Goal: Task Accomplishment & Management: Manage account settings

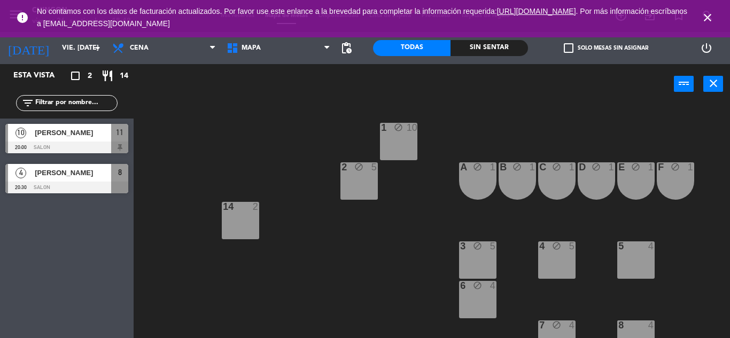
scroll to position [55, 0]
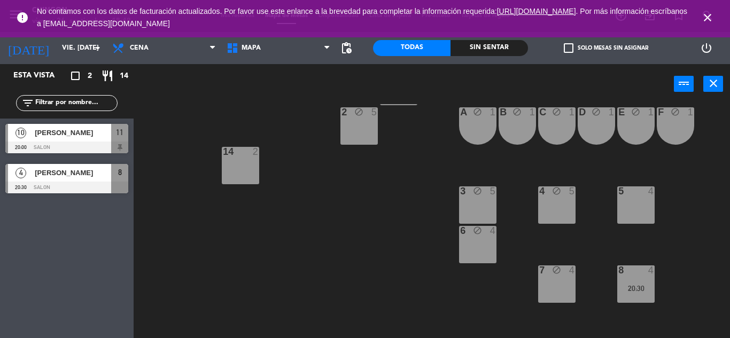
click at [705, 20] on icon "close" at bounding box center [707, 17] width 13 height 13
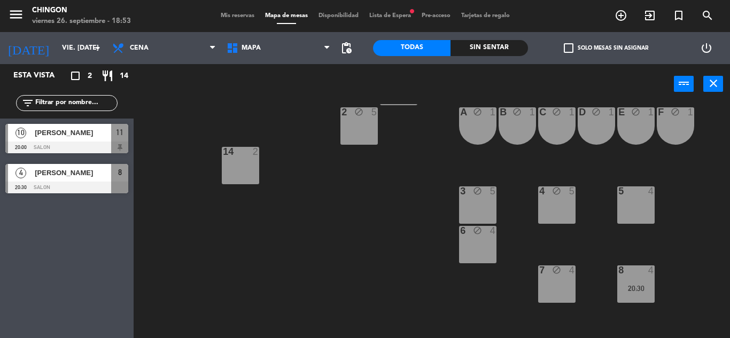
click at [398, 19] on span "Lista de Espera fiber_manual_record" at bounding box center [390, 16] width 52 height 6
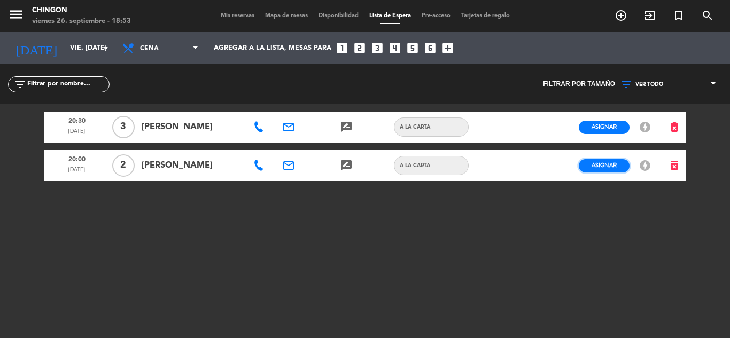
click at [608, 165] on span "Asignar" at bounding box center [604, 165] width 25 height 8
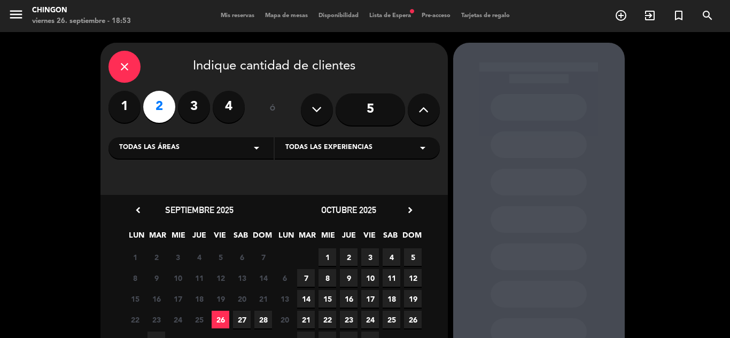
click at [216, 321] on span "26" at bounding box center [221, 320] width 18 height 18
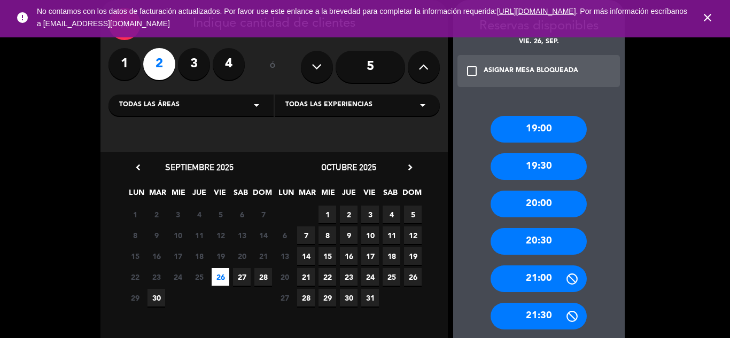
click at [707, 16] on icon "close" at bounding box center [707, 17] width 13 height 13
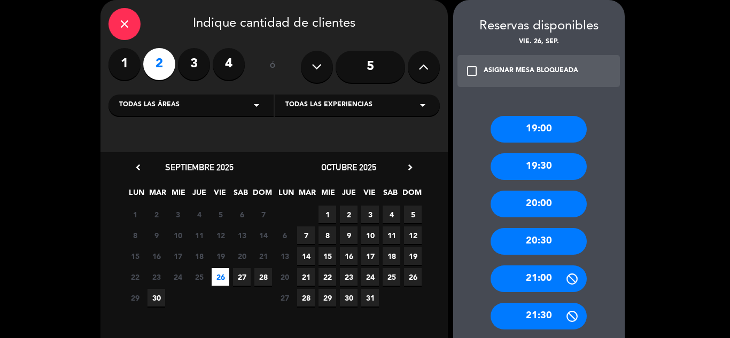
click at [128, 23] on icon "close" at bounding box center [124, 24] width 13 height 13
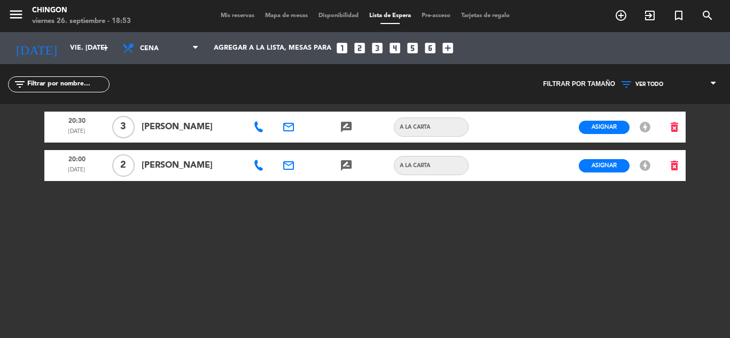
click at [500, 166] on div at bounding box center [497, 165] width 29 height 31
click at [531, 172] on div at bounding box center [526, 165] width 29 height 31
click at [540, 167] on div at bounding box center [526, 165] width 29 height 31
click at [606, 165] on span "Asignar" at bounding box center [604, 165] width 25 height 8
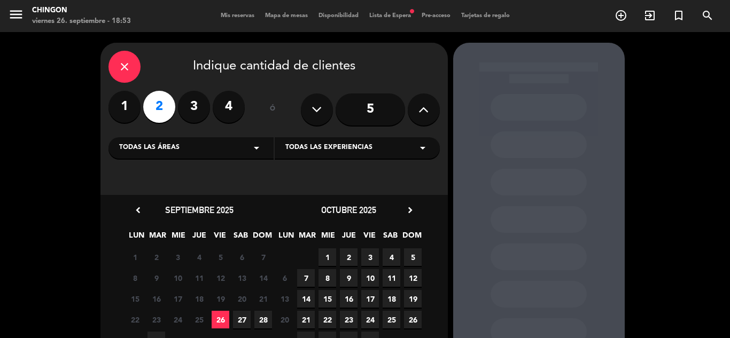
click at [221, 320] on span "26" at bounding box center [221, 320] width 18 height 18
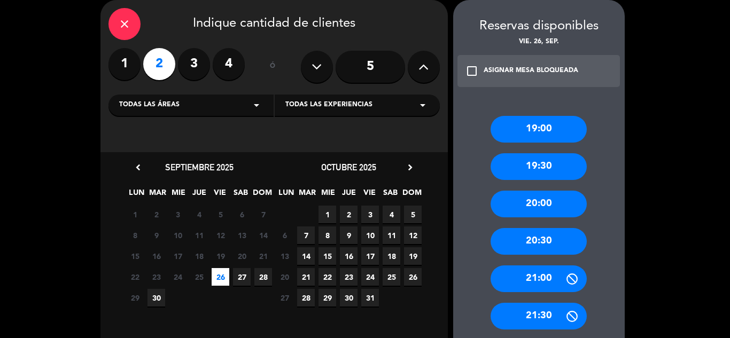
click at [134, 24] on div "close" at bounding box center [125, 24] width 32 height 32
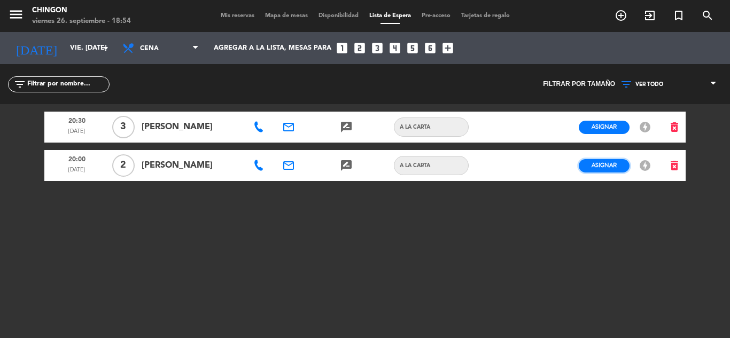
click at [596, 164] on span "Asignar" at bounding box center [604, 165] width 25 height 8
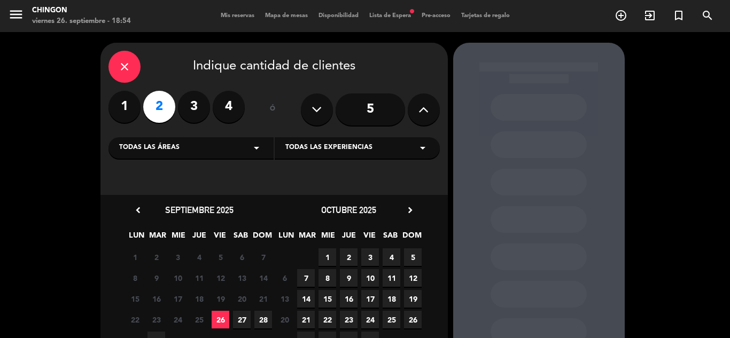
click at [219, 319] on span "26" at bounding box center [221, 320] width 18 height 18
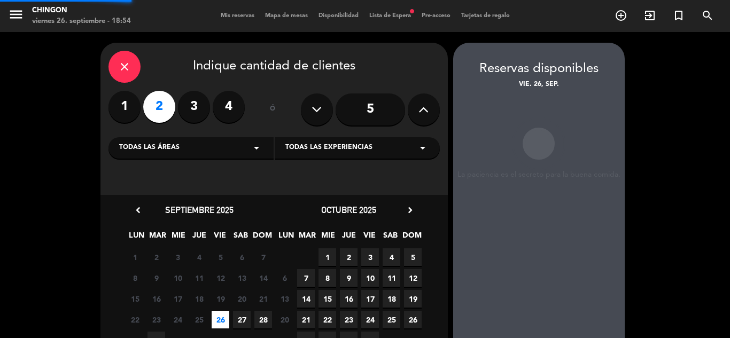
scroll to position [43, 0]
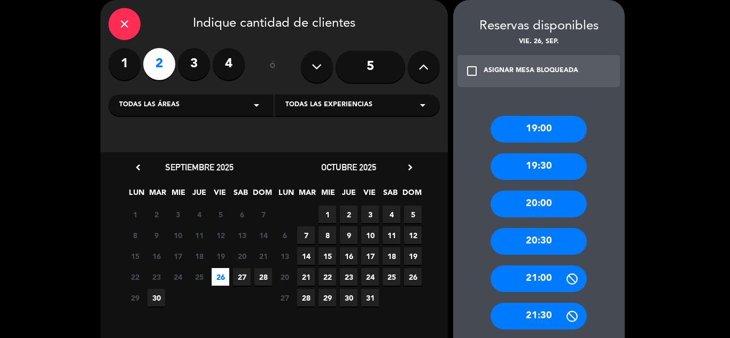
click at [550, 204] on div "20:00" at bounding box center [539, 204] width 96 height 27
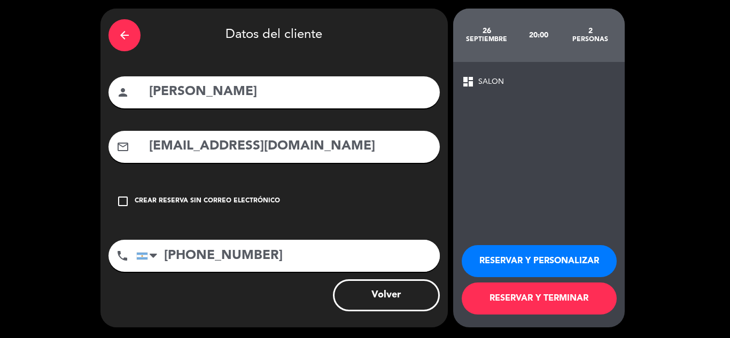
scroll to position [34, 0]
click at [554, 299] on button "RESERVAR Y TERMINAR" at bounding box center [539, 299] width 155 height 32
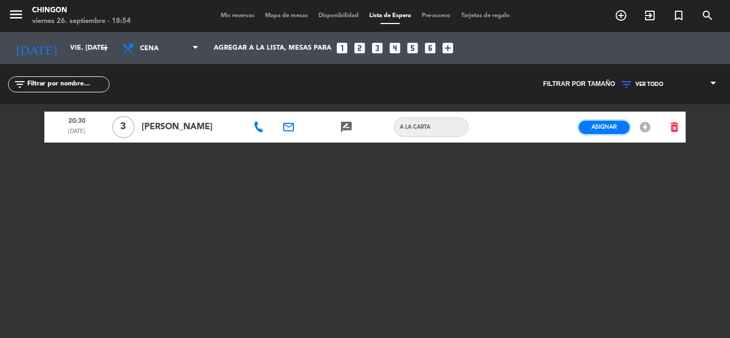
click at [603, 127] on span "Asignar" at bounding box center [604, 127] width 25 height 8
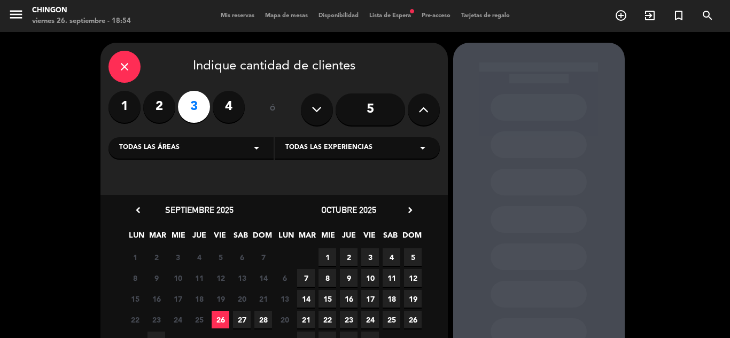
click at [222, 318] on span "26" at bounding box center [221, 320] width 18 height 18
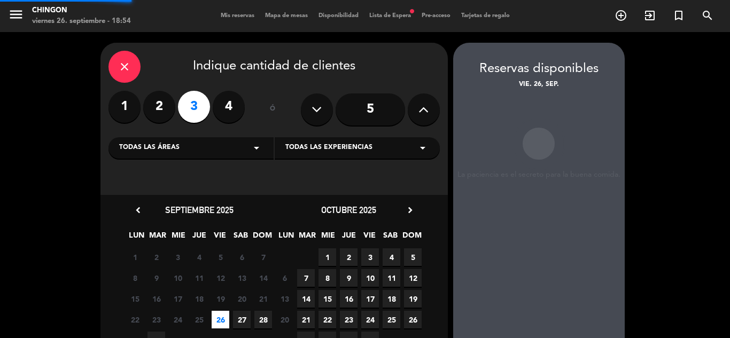
scroll to position [43, 0]
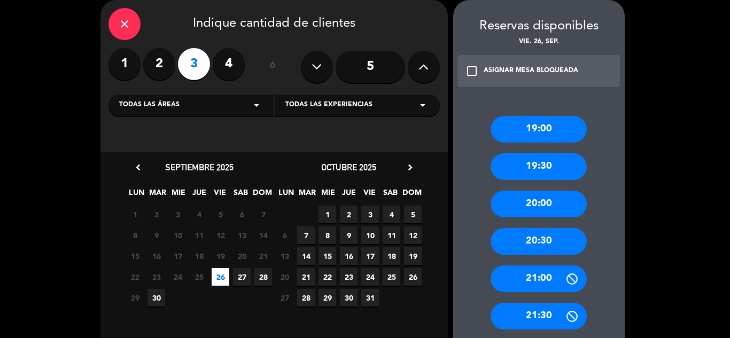
click at [132, 28] on div "close" at bounding box center [125, 24] width 32 height 32
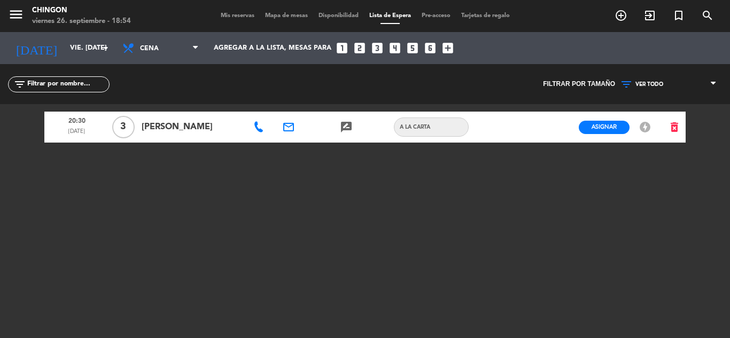
click at [186, 130] on span "[PERSON_NAME]" at bounding box center [192, 127] width 100 height 14
click at [215, 128] on span "[PERSON_NAME]" at bounding box center [192, 127] width 100 height 14
click at [529, 127] on div at bounding box center [526, 127] width 29 height 31
click at [587, 129] on button "Asignar" at bounding box center [604, 127] width 51 height 13
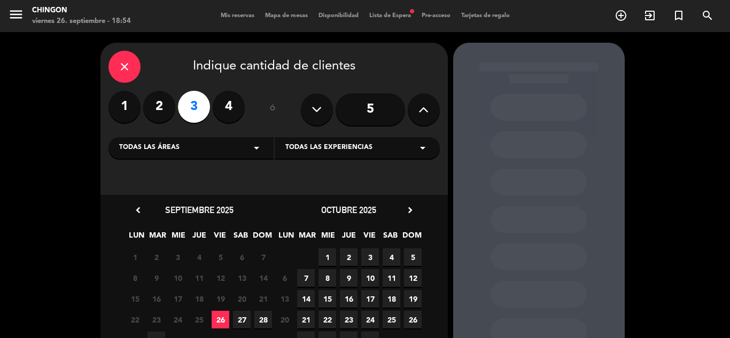
click at [219, 317] on span "26" at bounding box center [221, 320] width 18 height 18
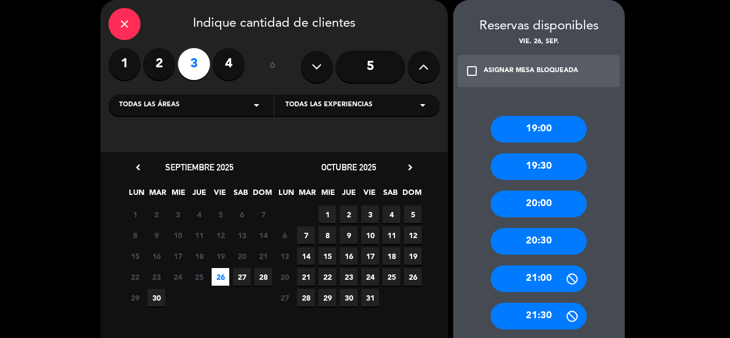
click at [549, 245] on div "20:30" at bounding box center [539, 241] width 96 height 27
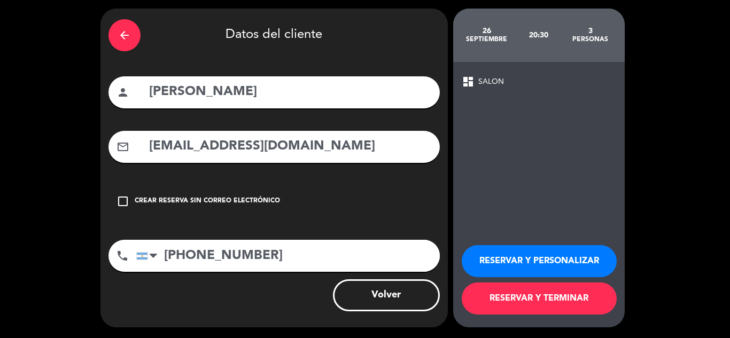
click at [539, 296] on button "RESERVAR Y TERMINAR" at bounding box center [539, 299] width 155 height 32
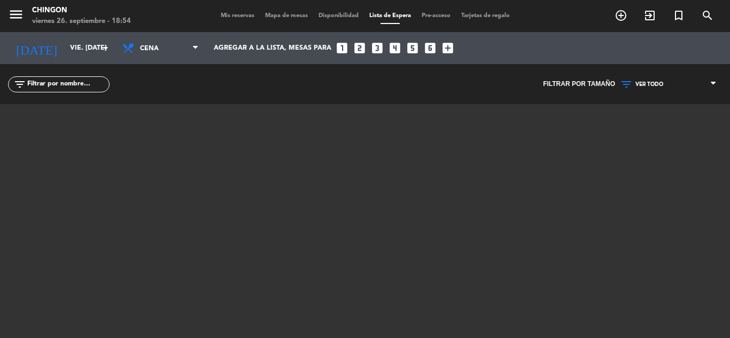
click at [232, 16] on span "Mis reservas" at bounding box center [237, 16] width 44 height 6
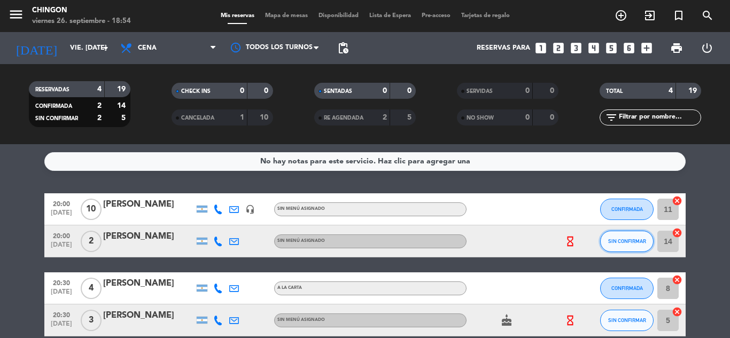
click at [622, 241] on span "SIN CONFIRMAR" at bounding box center [627, 241] width 38 height 6
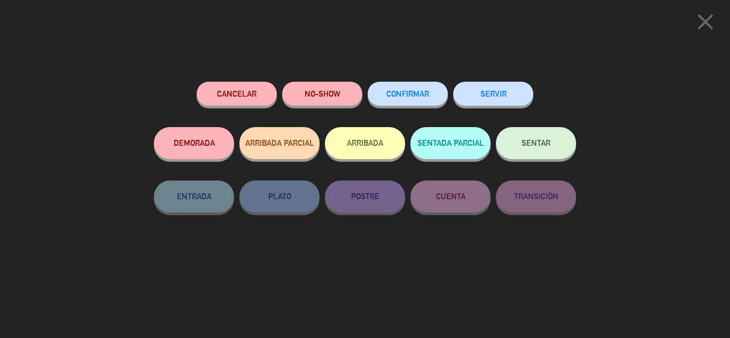
click at [424, 88] on button "CONFIRMAR" at bounding box center [408, 94] width 80 height 24
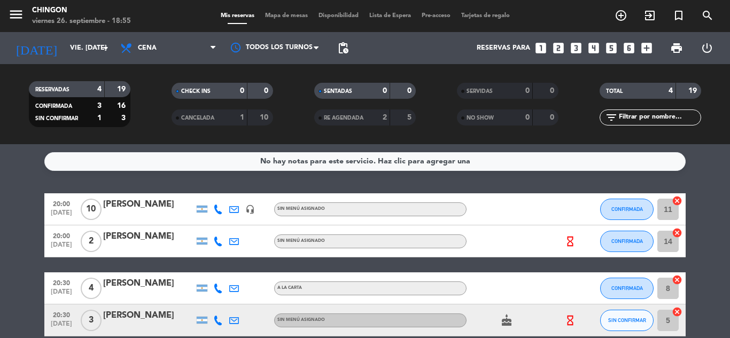
click at [543, 325] on div "cake" at bounding box center [515, 321] width 96 height 32
click at [162, 322] on div "[PERSON_NAME]" at bounding box center [148, 316] width 91 height 14
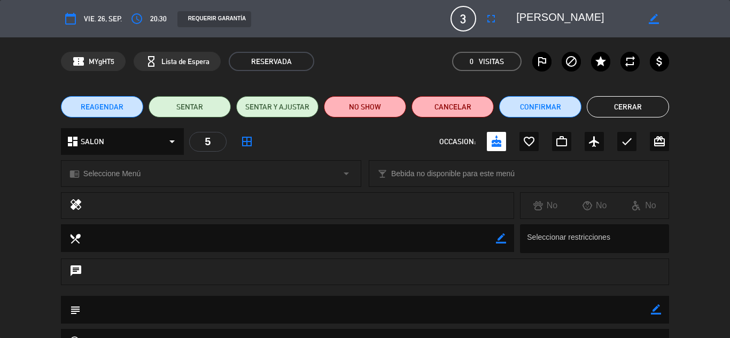
click at [249, 143] on icon "border_all" at bounding box center [247, 141] width 13 height 13
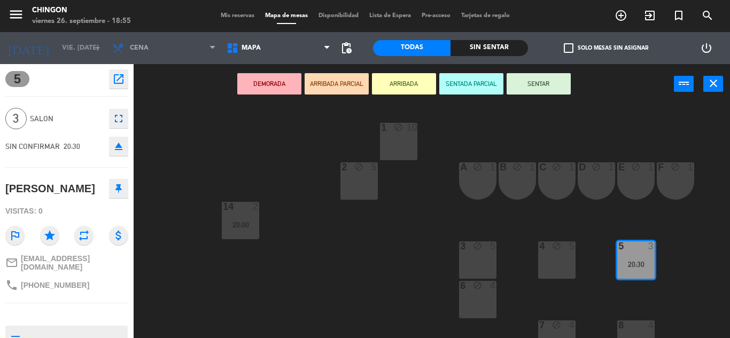
scroll to position [144, 0]
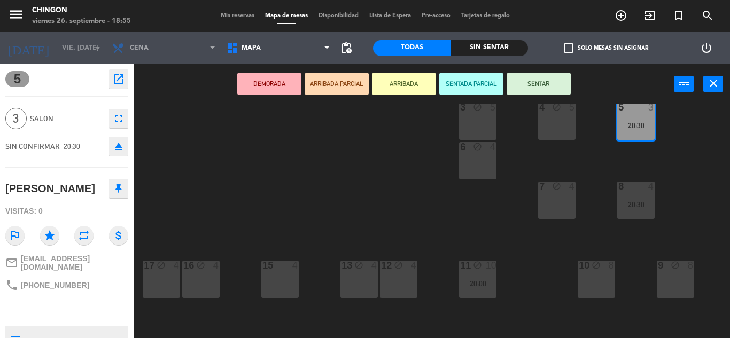
click at [592, 278] on div "10 block 8" at bounding box center [596, 279] width 37 height 37
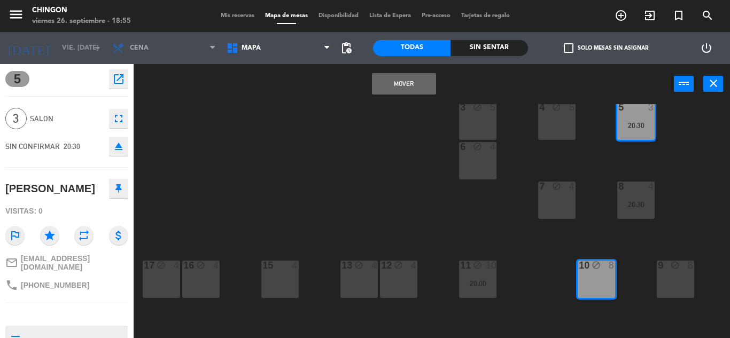
click at [410, 84] on button "Mover" at bounding box center [404, 83] width 64 height 21
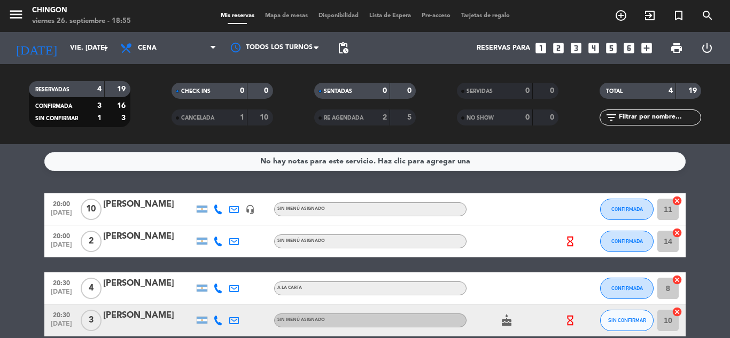
scroll to position [52, 0]
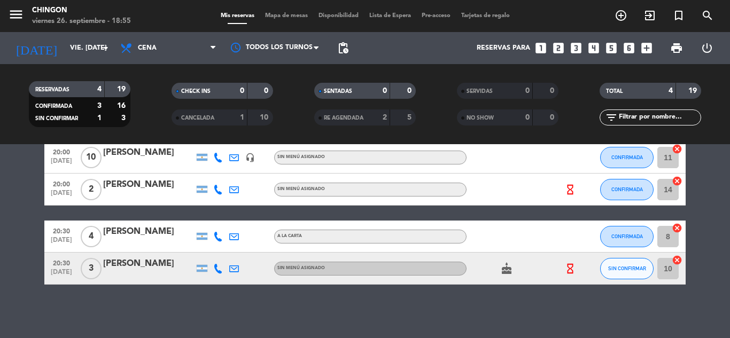
click at [570, 240] on div at bounding box center [577, 237] width 29 height 32
click at [618, 272] on button "SIN CONFIRMAR" at bounding box center [626, 268] width 53 height 21
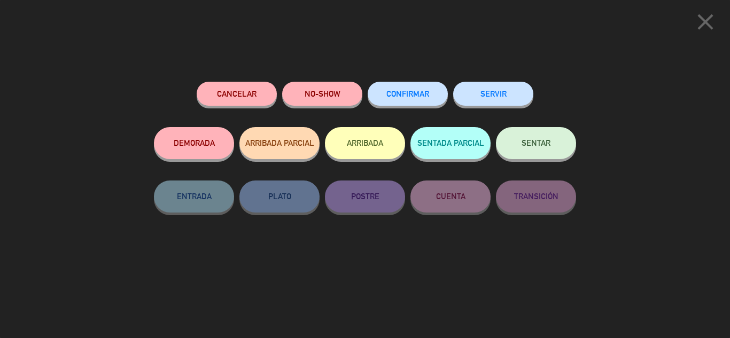
click at [419, 95] on span "CONFIRMAR" at bounding box center [408, 93] width 43 height 9
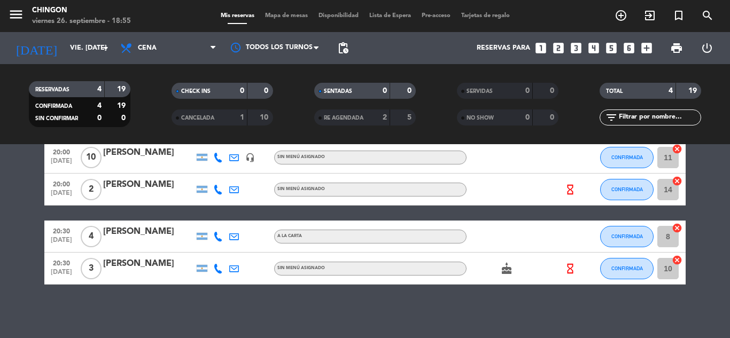
click at [569, 232] on div at bounding box center [577, 237] width 29 height 32
click at [587, 242] on div at bounding box center [577, 237] width 29 height 32
click at [675, 241] on input "8" at bounding box center [668, 236] width 21 height 21
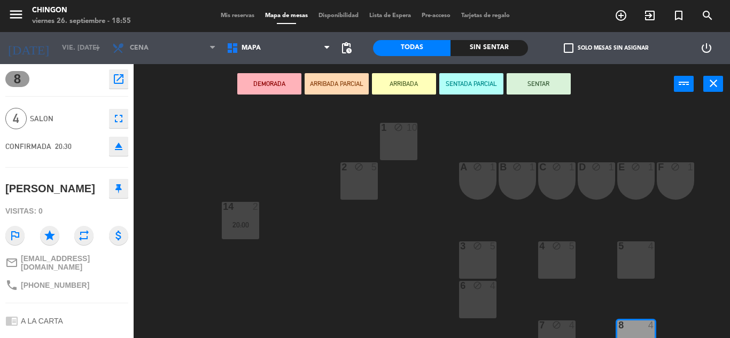
scroll to position [144, 0]
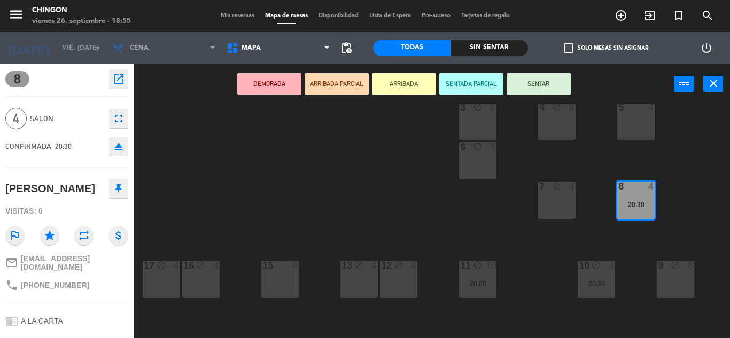
click at [679, 283] on div "9 block 8" at bounding box center [675, 279] width 37 height 37
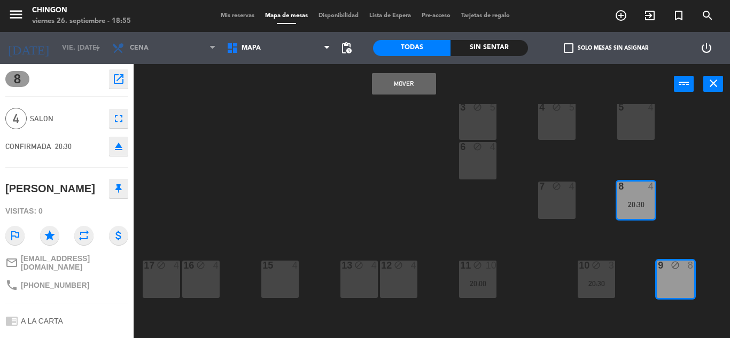
click at [410, 91] on button "Mover" at bounding box center [404, 83] width 64 height 21
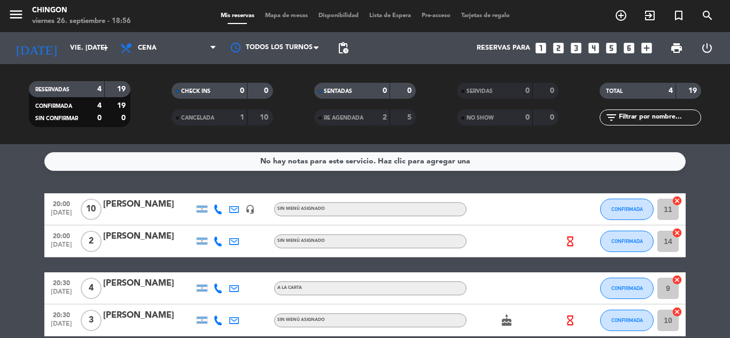
click at [572, 322] on icon "hourglass_empty" at bounding box center [571, 321] width 12 height 12
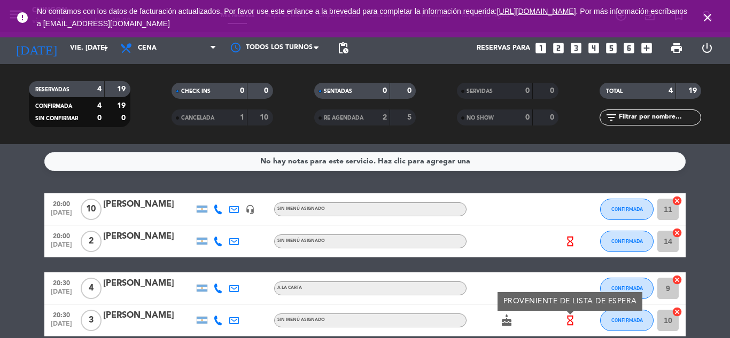
scroll to position [52, 0]
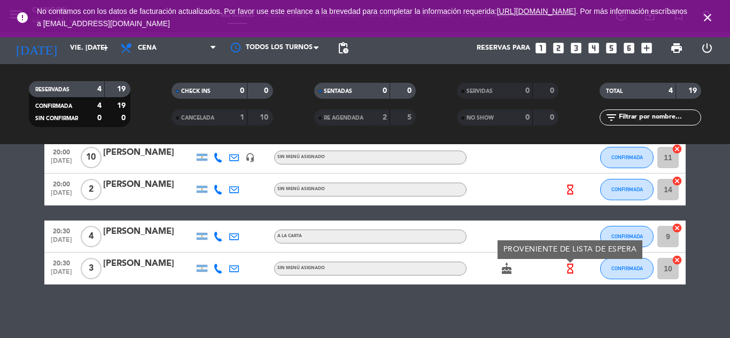
click at [501, 270] on icon "cake" at bounding box center [506, 269] width 13 height 13
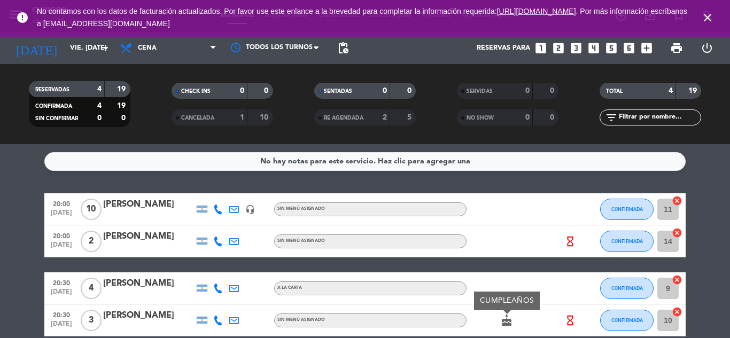
click at [707, 18] on icon "close" at bounding box center [707, 17] width 13 height 13
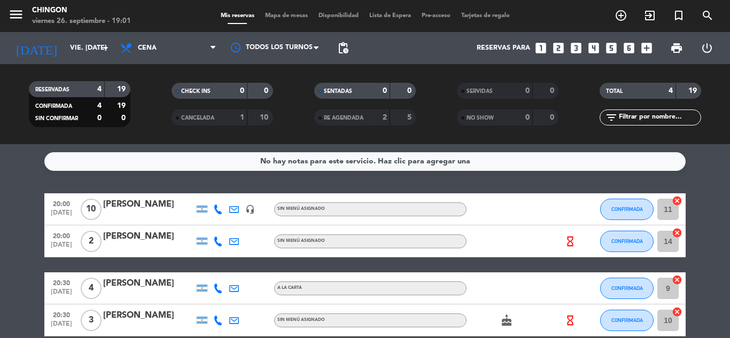
click at [386, 18] on span "Lista de Espera" at bounding box center [390, 16] width 52 height 6
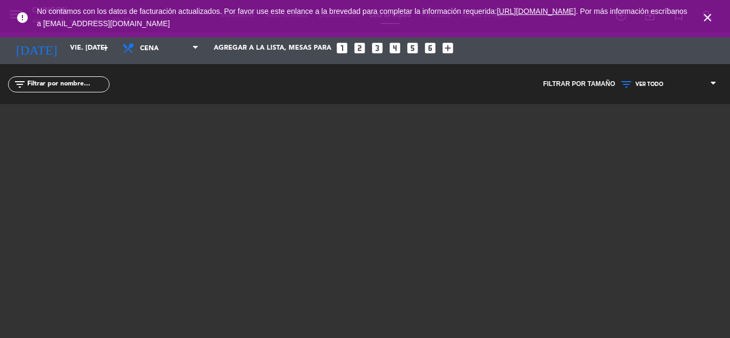
click at [333, 277] on div at bounding box center [365, 237] width 642 height 267
click at [700, 18] on span "close" at bounding box center [707, 17] width 29 height 29
click at [704, 16] on icon "close" at bounding box center [707, 17] width 13 height 13
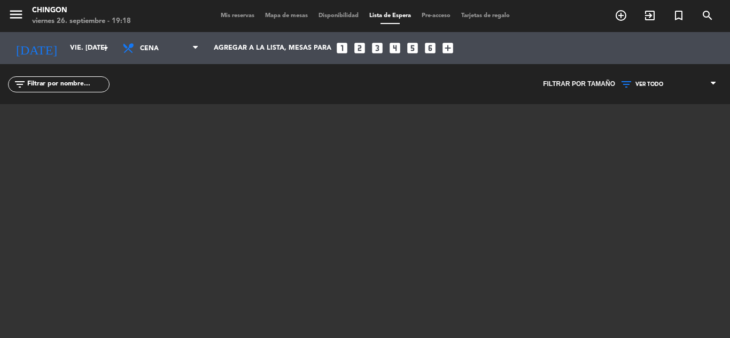
click at [238, 17] on span "Mis reservas" at bounding box center [237, 16] width 44 height 6
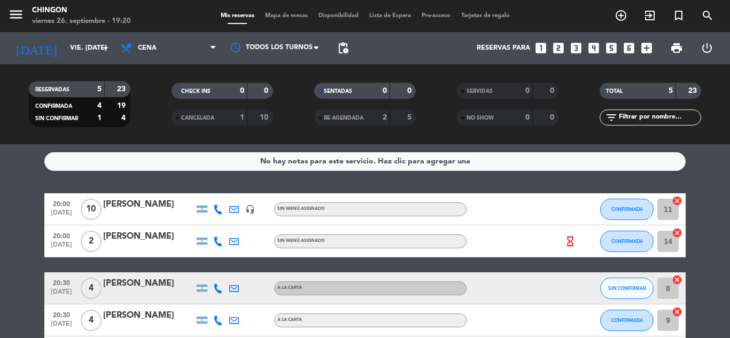
click at [221, 237] on icon at bounding box center [218, 242] width 10 height 10
click at [241, 209] on div "[PHONE_NUMBER]" at bounding box center [224, 212] width 70 height 11
copy div "541168057797"
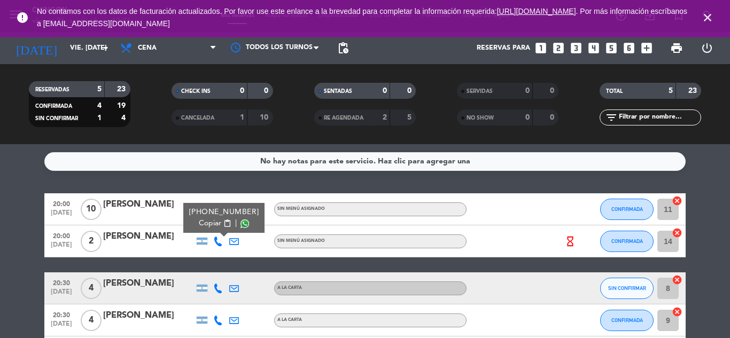
click at [50, 229] on div "20:00 [DATE]" at bounding box center [61, 242] width 34 height 32
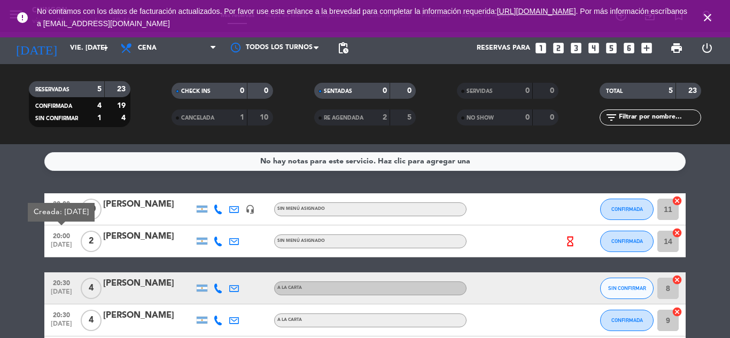
click at [27, 232] on bookings-row "20:00 [DATE] [PERSON_NAME] headset_mic Sin menú asignado CONFIRMADA 11 cancel 2…" at bounding box center [365, 281] width 730 height 175
click at [709, 17] on icon "close" at bounding box center [707, 17] width 13 height 13
click at [572, 243] on icon "hourglass_empty" at bounding box center [571, 242] width 12 height 12
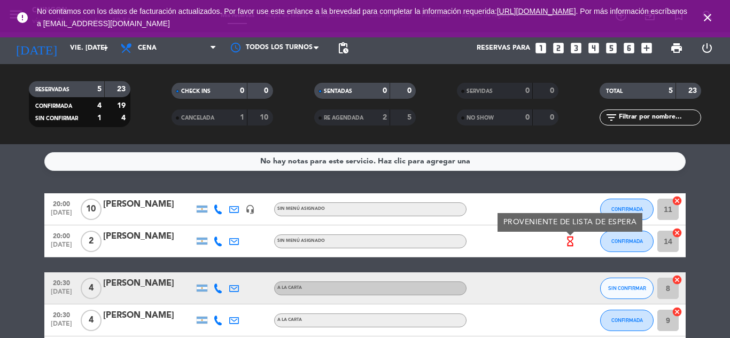
click at [708, 16] on icon "close" at bounding box center [707, 17] width 13 height 13
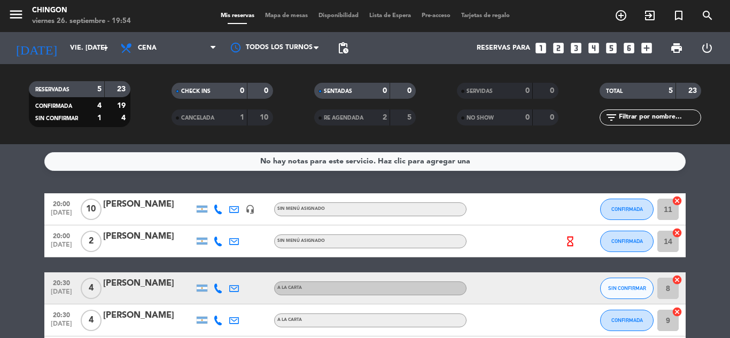
click at [571, 243] on icon "hourglass_empty" at bounding box center [571, 242] width 12 height 12
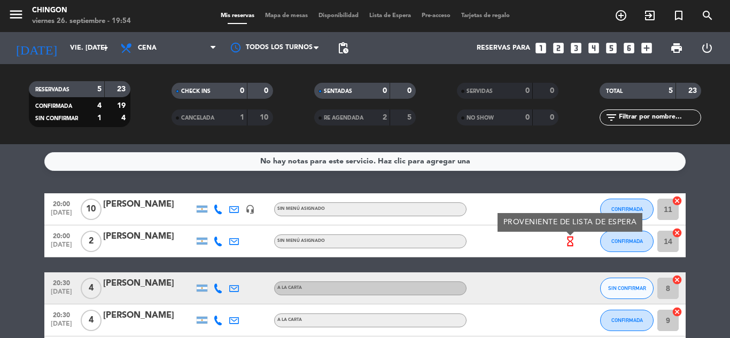
click at [403, 22] on div "menu Chingon viernes 26. septiembre - 19:54 Mis reservas Mapa de mesas Disponib…" at bounding box center [365, 16] width 730 height 32
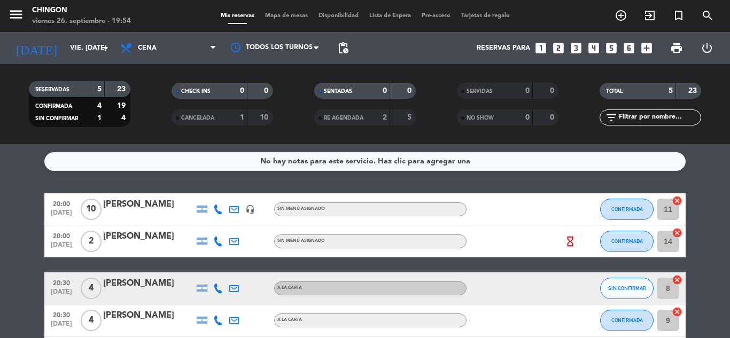
click at [399, 18] on span "Lista de Espera" at bounding box center [390, 16] width 52 height 6
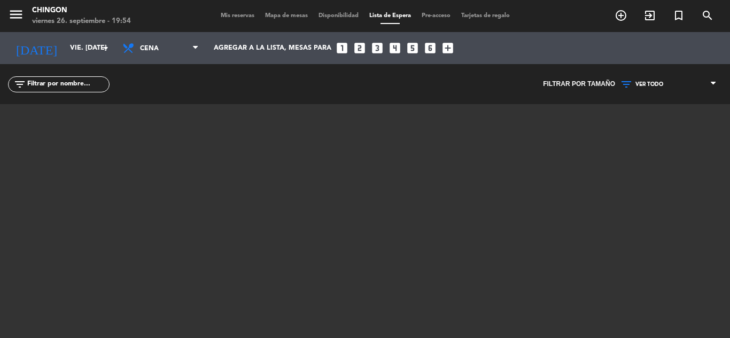
click at [227, 13] on span "Mis reservas" at bounding box center [237, 16] width 44 height 6
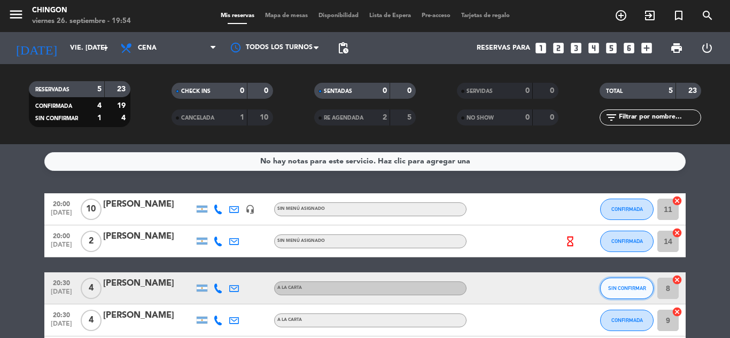
click at [629, 294] on button "SIN CONFIRMAR" at bounding box center [626, 288] width 53 height 21
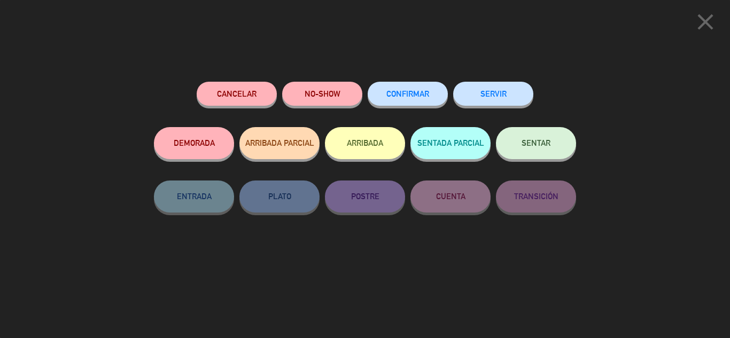
click at [660, 123] on div "close Cancelar NO-SHOW CONFIRMAR SERVIR DEMORADA ARRIBADA PARCIAL ARRIBADA SENT…" at bounding box center [365, 169] width 730 height 338
click at [701, 20] on icon "close" at bounding box center [705, 22] width 27 height 27
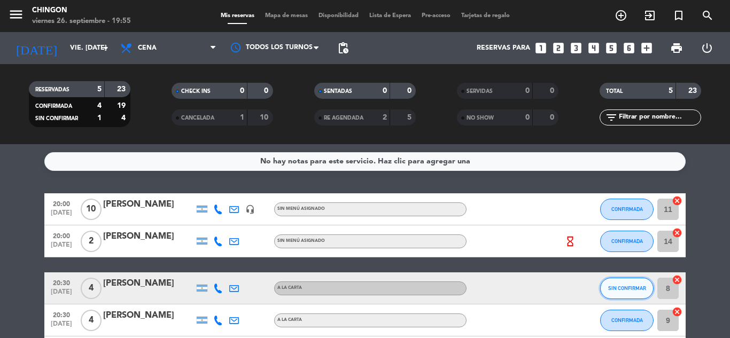
click at [636, 289] on span "SIN CONFIRMAR" at bounding box center [627, 289] width 38 height 6
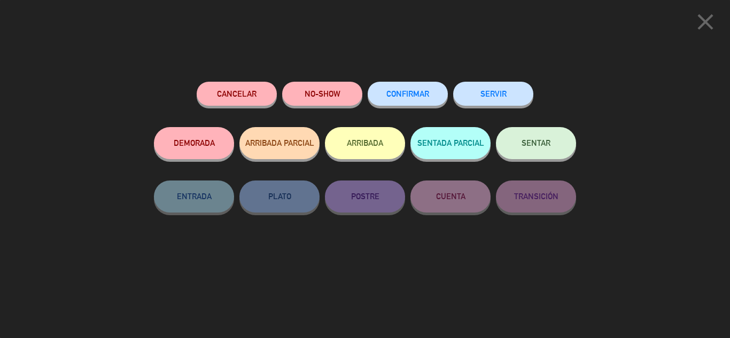
click at [428, 94] on span "CONFIRMAR" at bounding box center [408, 93] width 43 height 9
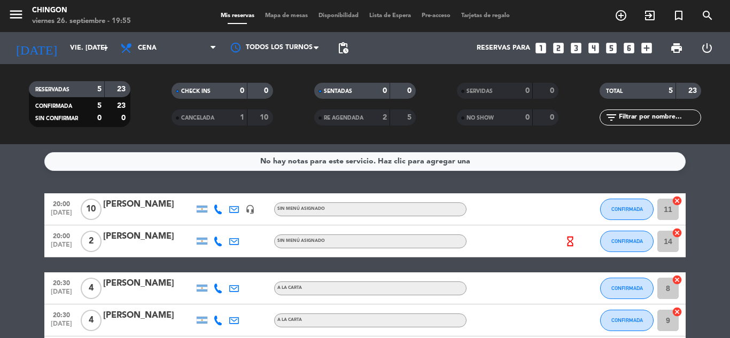
click at [571, 241] on icon "hourglass_empty" at bounding box center [571, 242] width 12 height 12
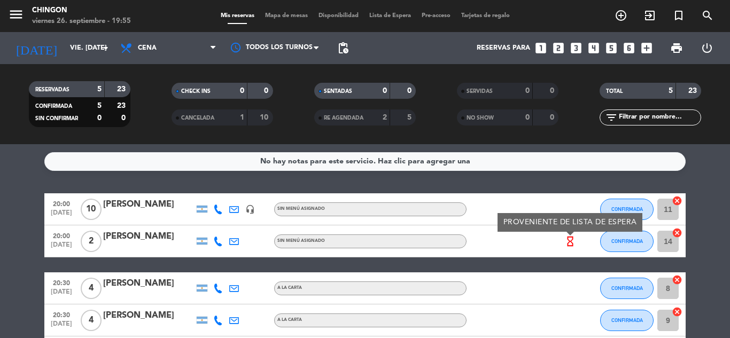
click at [499, 294] on div at bounding box center [515, 289] width 96 height 32
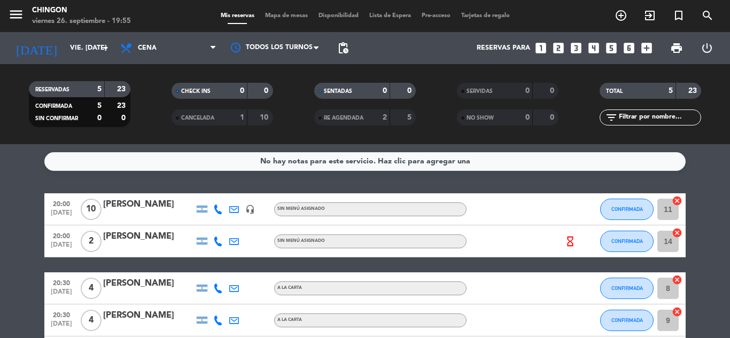
click at [142, 292] on div at bounding box center [148, 295] width 91 height 9
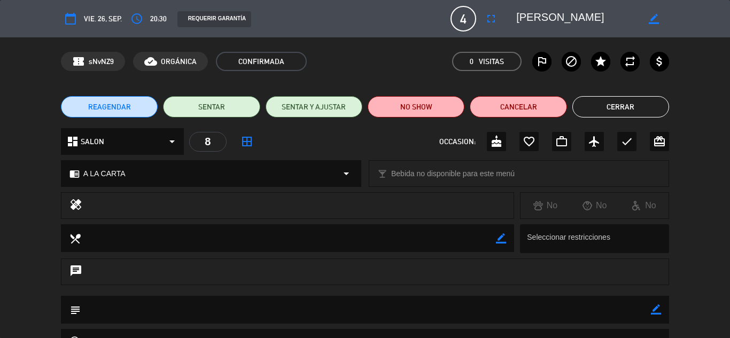
click at [649, 104] on button "Cerrar" at bounding box center [621, 106] width 97 height 21
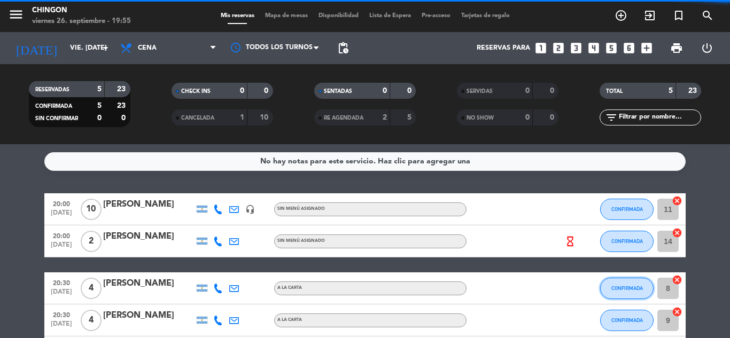
click at [626, 284] on button "CONFIRMADA" at bounding box center [626, 288] width 53 height 21
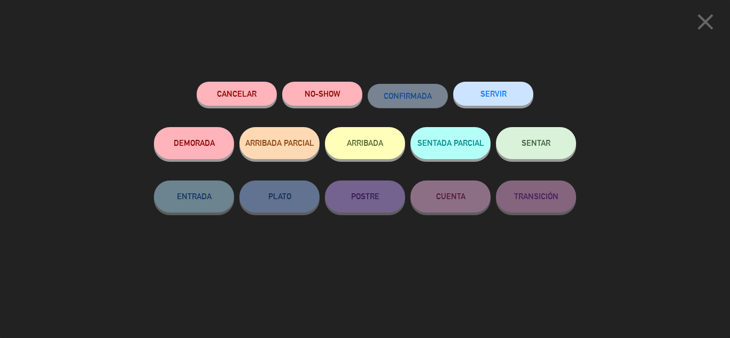
click at [708, 18] on icon "close" at bounding box center [705, 22] width 27 height 27
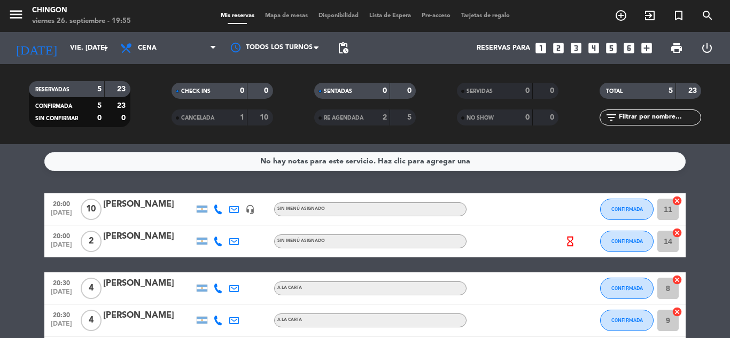
click at [120, 283] on div "[PERSON_NAME]" at bounding box center [148, 284] width 91 height 14
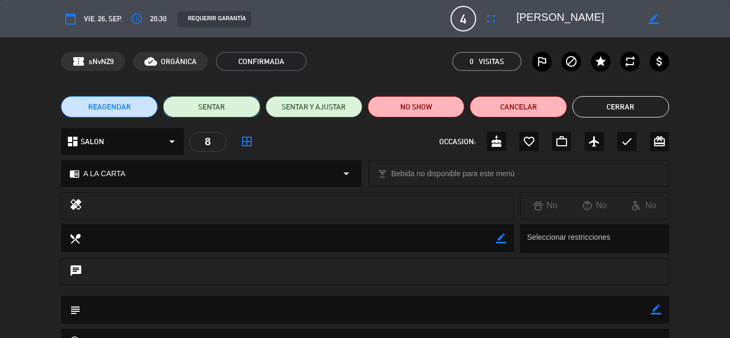
click at [229, 100] on button "SENTAR" at bounding box center [211, 106] width 97 height 21
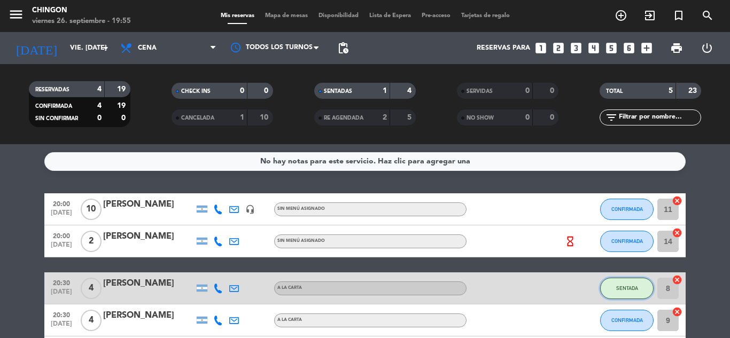
click at [628, 296] on button "SENTADA" at bounding box center [626, 288] width 53 height 21
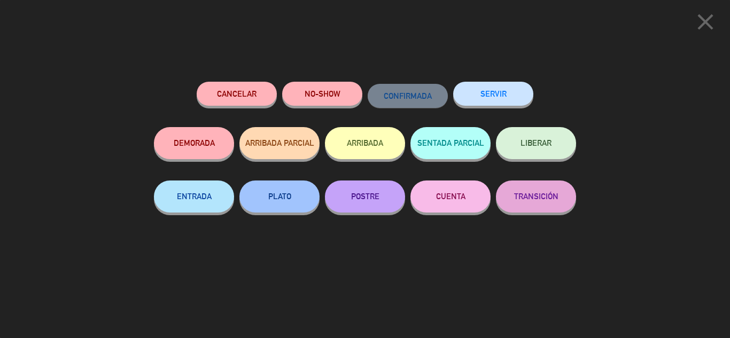
click at [529, 148] on span "LIBERAR" at bounding box center [536, 142] width 31 height 9
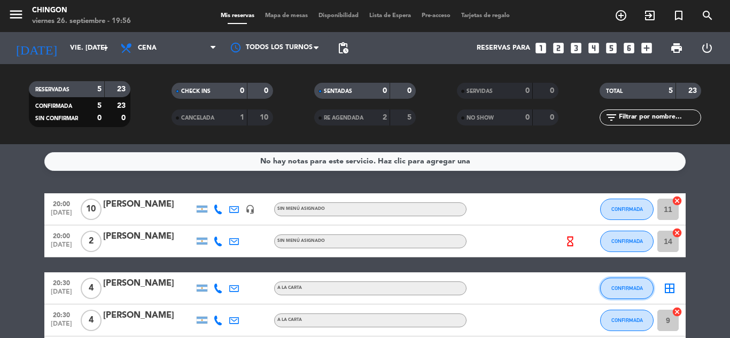
click at [638, 289] on span "CONFIRMADA" at bounding box center [628, 289] width 32 height 6
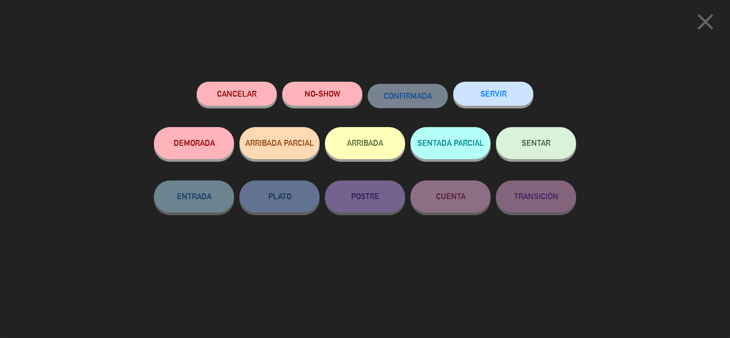
click at [559, 146] on button "SENTAR" at bounding box center [536, 143] width 80 height 32
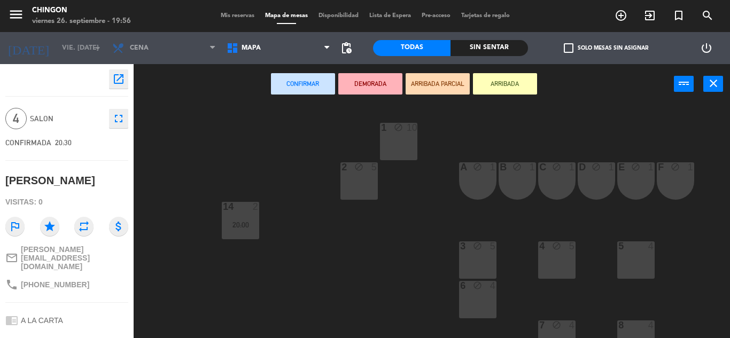
scroll to position [144, 0]
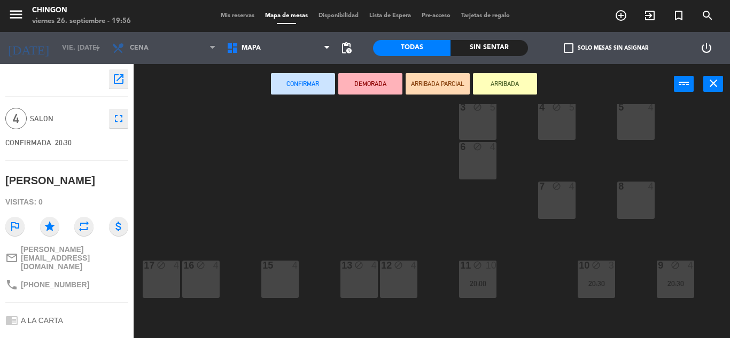
click at [221, 18] on span "Mis reservas" at bounding box center [237, 16] width 44 height 6
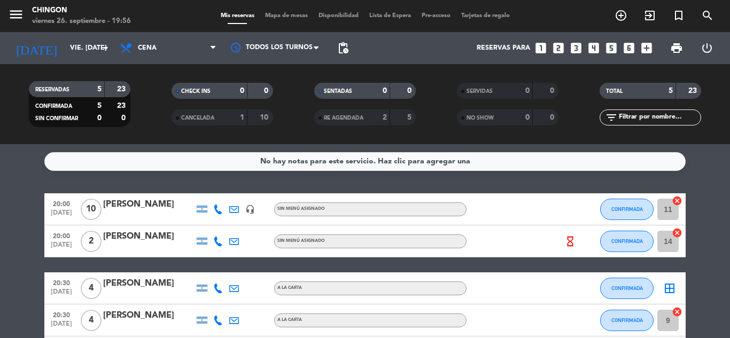
click at [674, 290] on icon "border_all" at bounding box center [669, 288] width 13 height 13
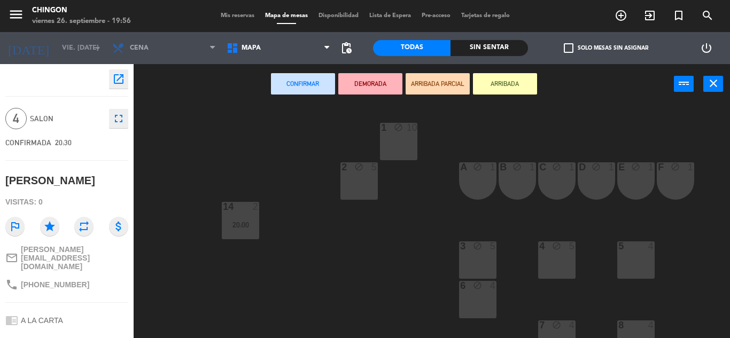
click at [470, 250] on div "block" at bounding box center [478, 247] width 18 height 10
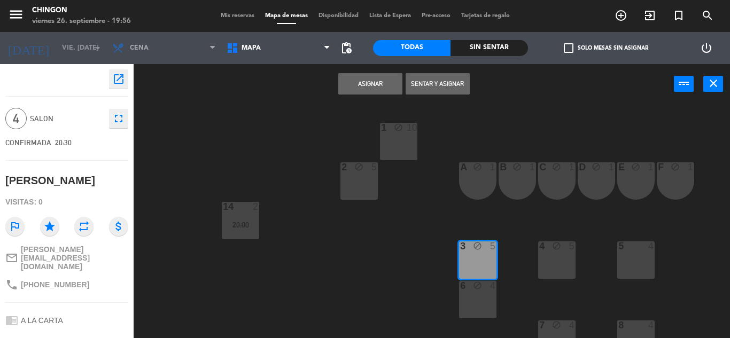
click at [438, 86] on button "Sentar y Asignar" at bounding box center [438, 83] width 64 height 21
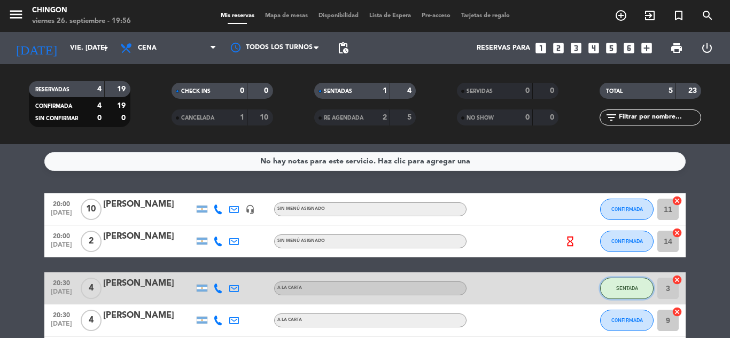
click at [632, 294] on button "SENTADA" at bounding box center [626, 288] width 53 height 21
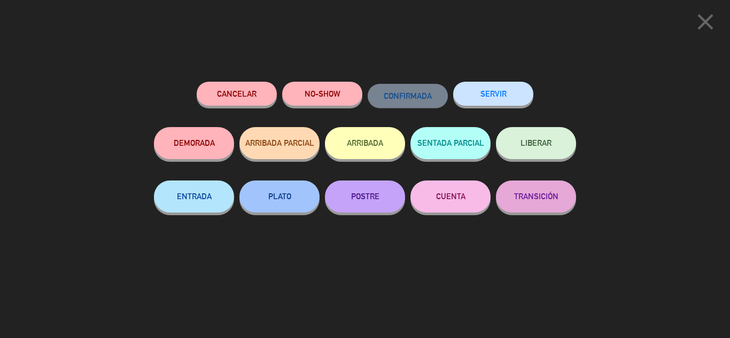
click at [566, 151] on button "LIBERAR" at bounding box center [536, 143] width 80 height 32
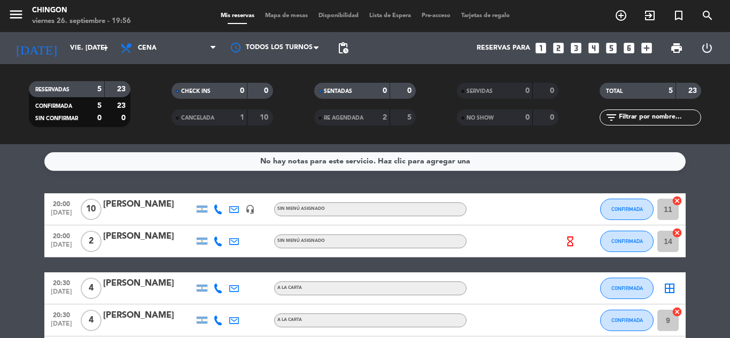
click at [667, 284] on icon "border_all" at bounding box center [669, 288] width 13 height 13
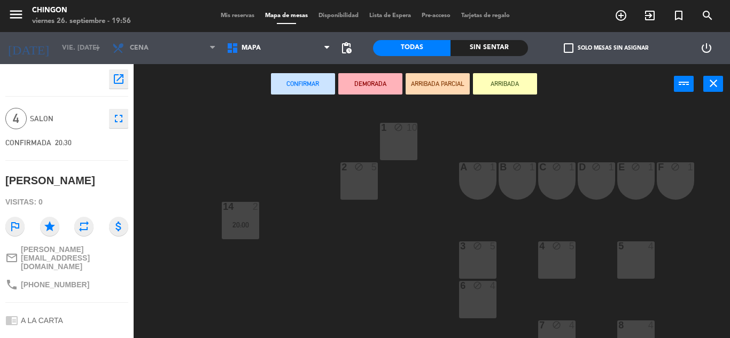
click at [482, 253] on div "3 block 5" at bounding box center [477, 260] width 37 height 37
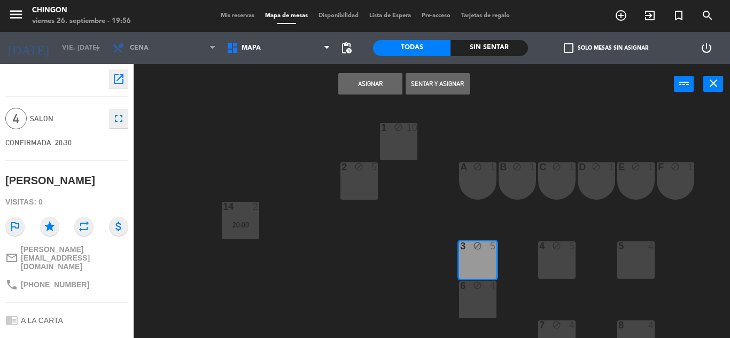
click at [372, 81] on button "Asignar" at bounding box center [370, 83] width 64 height 21
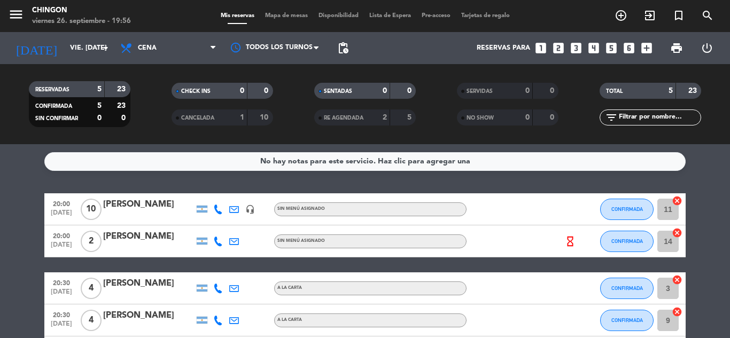
scroll to position [84, 0]
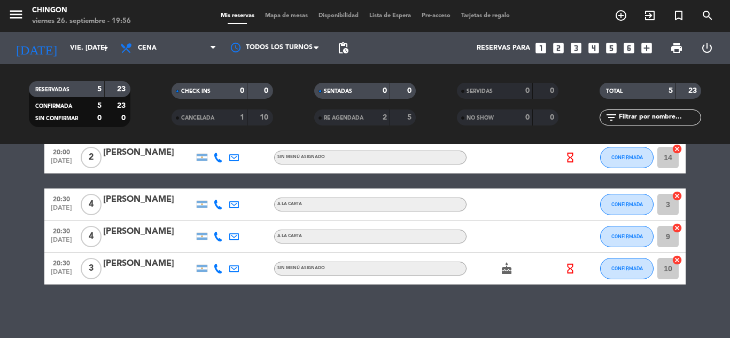
click at [507, 268] on icon "cake" at bounding box center [506, 269] width 13 height 13
click at [457, 280] on div "20:30 [DATE] 3 [PERSON_NAME] Sin menú asignado cake CUMPLEAÑOS hourglass_empty …" at bounding box center [365, 269] width 642 height 32
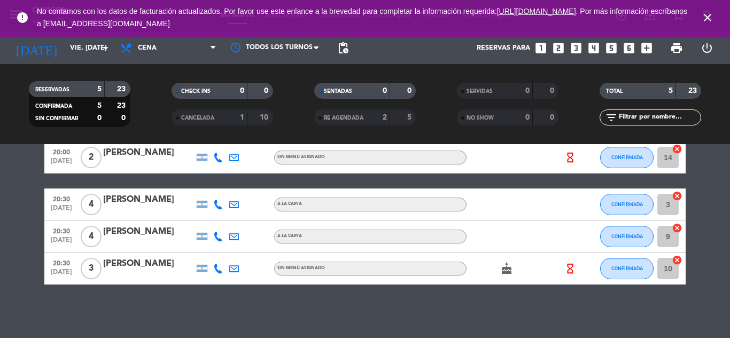
scroll to position [0, 0]
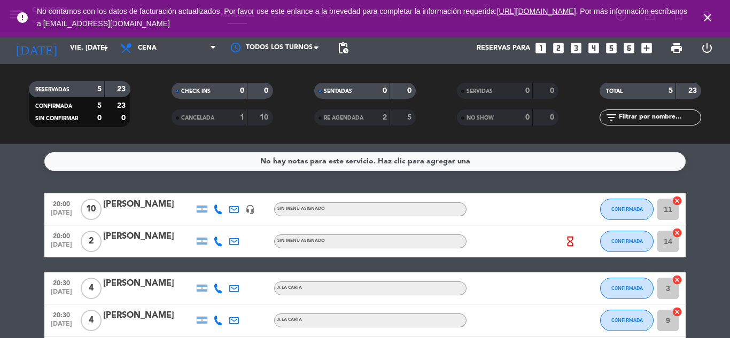
click at [708, 20] on icon "close" at bounding box center [707, 17] width 13 height 13
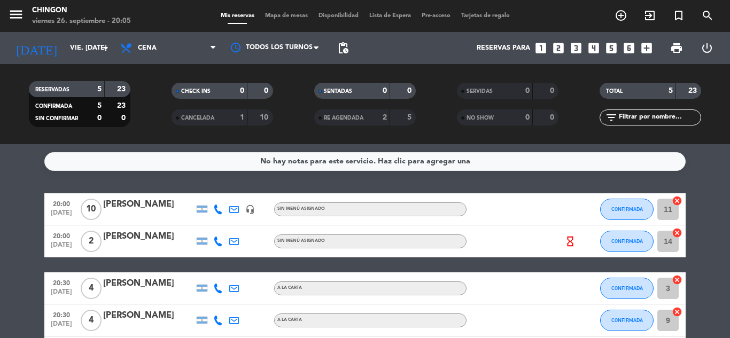
scroll to position [84, 0]
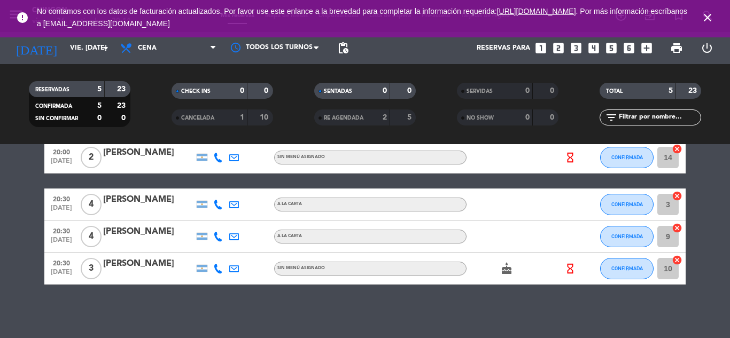
click at [710, 13] on icon "close" at bounding box center [707, 17] width 13 height 13
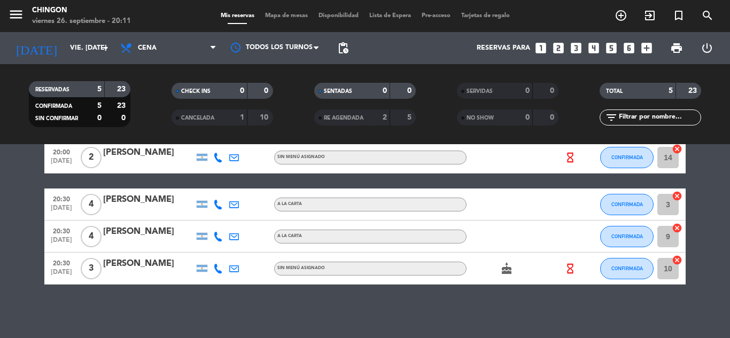
click at [295, 15] on span "Mapa de mesas" at bounding box center [286, 16] width 53 height 6
